Goal: Task Accomplishment & Management: Complete application form

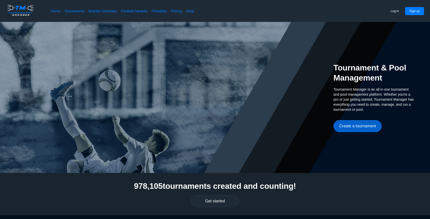
click at [362, 125] on button "Create a tournament" at bounding box center [358, 126] width 48 height 12
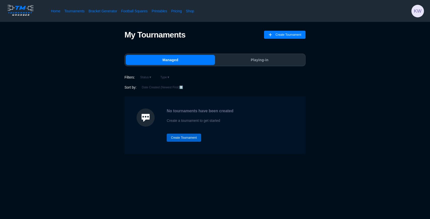
click at [184, 137] on button "Create Tournament" at bounding box center [184, 138] width 34 height 8
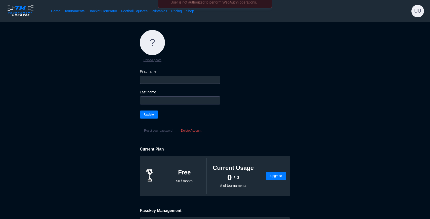
type input "kevin"
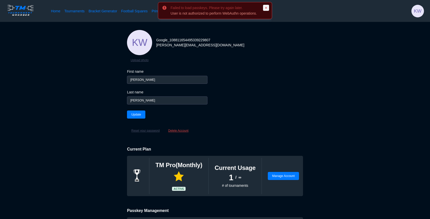
click at [267, 8] on icon at bounding box center [266, 7] width 3 height 3
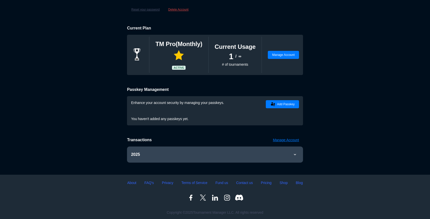
scroll to position [121, 0]
click at [283, 105] on button "Add Passkey" at bounding box center [282, 104] width 33 height 8
click at [297, 154] on icon at bounding box center [296, 155] width 4 height 4
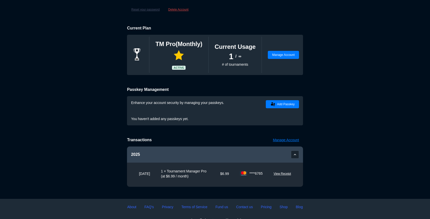
click at [297, 154] on icon at bounding box center [296, 155] width 4 height 4
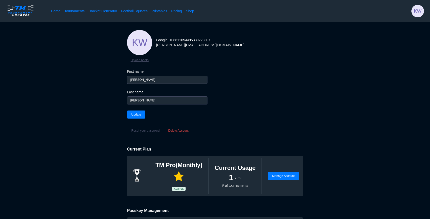
scroll to position [0, 0]
click at [142, 100] on input "wilson" at bounding box center [167, 100] width 81 height 8
type input "w"
type input "Wilson"
click at [137, 79] on input "kevin" at bounding box center [167, 80] width 81 height 8
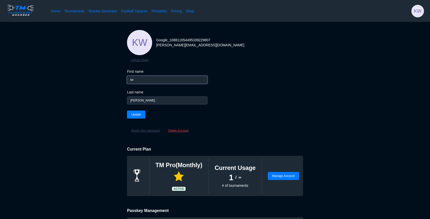
type input "k"
type input "Kevin"
click at [134, 115] on button "Update" at bounding box center [136, 115] width 18 height 8
click at [240, 7] on icon at bounding box center [239, 8] width 2 height 2
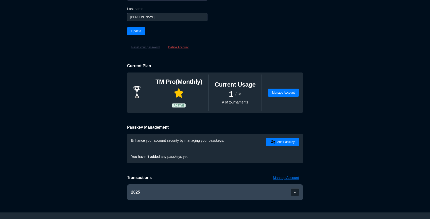
scroll to position [118, 0]
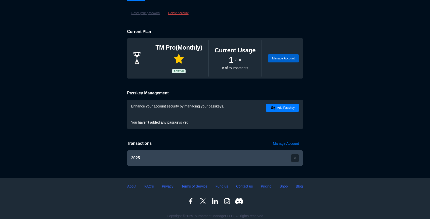
click at [279, 59] on button "Manage Account" at bounding box center [283, 58] width 31 height 8
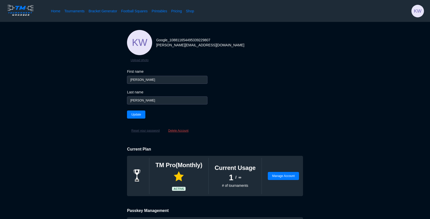
scroll to position [0, 0]
click at [77, 12] on link "Tournaments" at bounding box center [74, 11] width 20 height 5
